Goal: Task Accomplishment & Management: Manage account settings

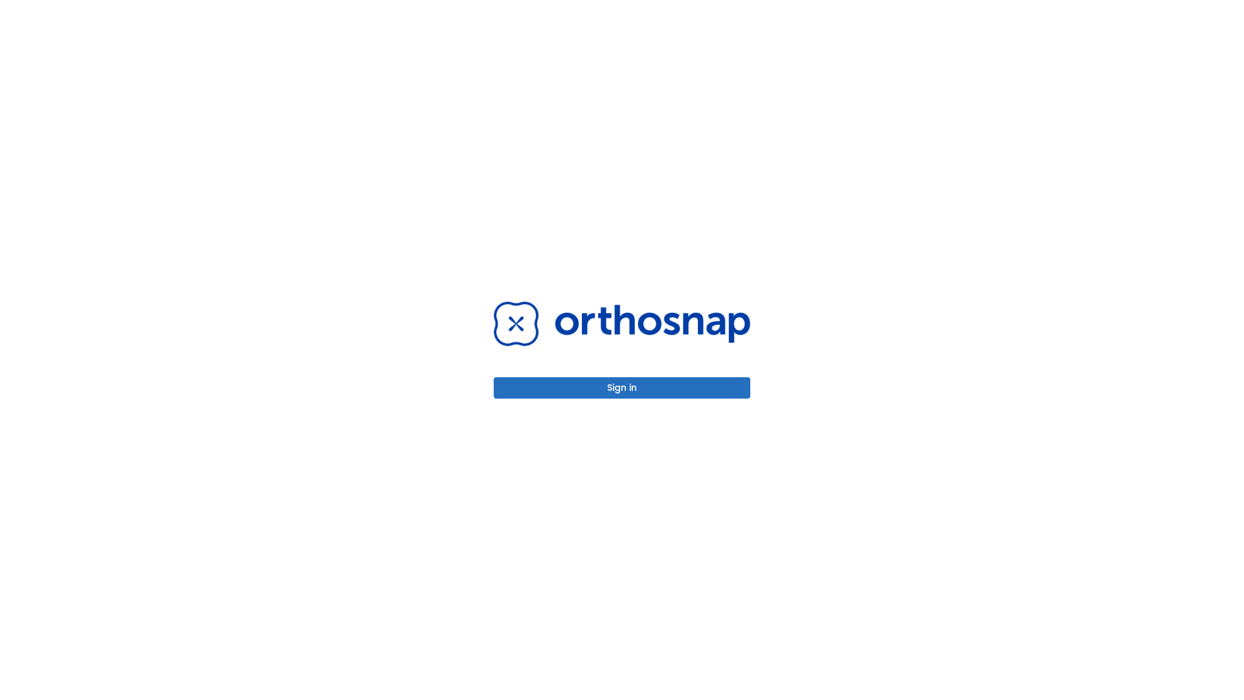
click at [622, 387] on button "Sign in" at bounding box center [622, 387] width 257 height 21
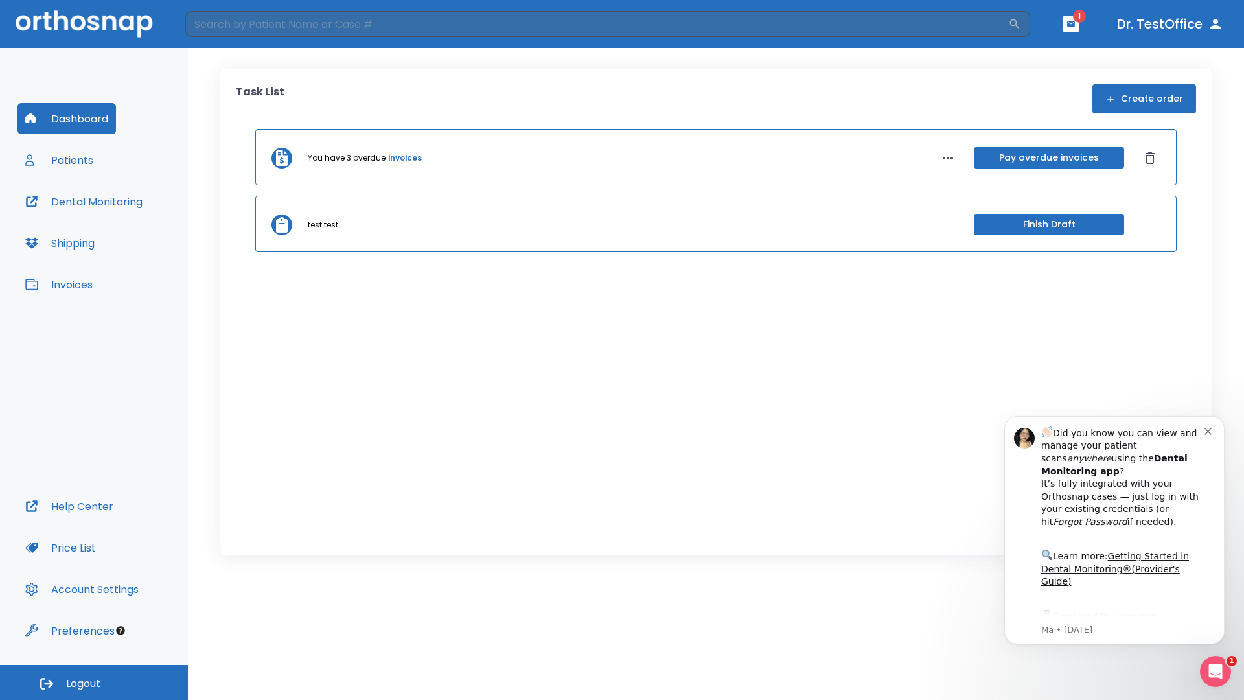
click at [94, 682] on span "Logout" at bounding box center [83, 683] width 34 height 14
